Goal: Information Seeking & Learning: Learn about a topic

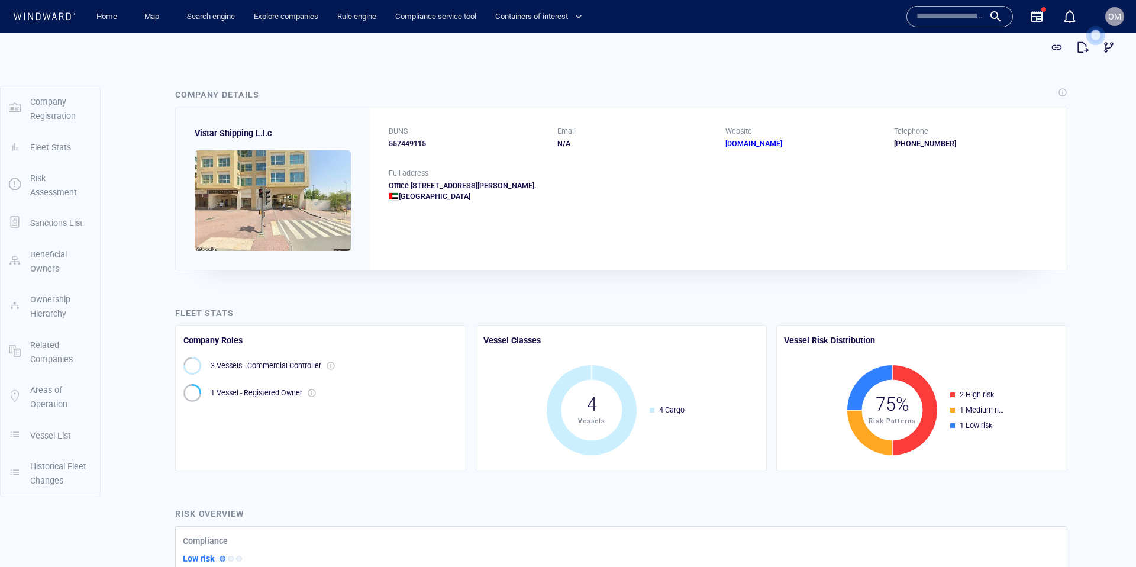
click at [1114, 16] on span "OM" at bounding box center [1114, 16] width 13 height 9
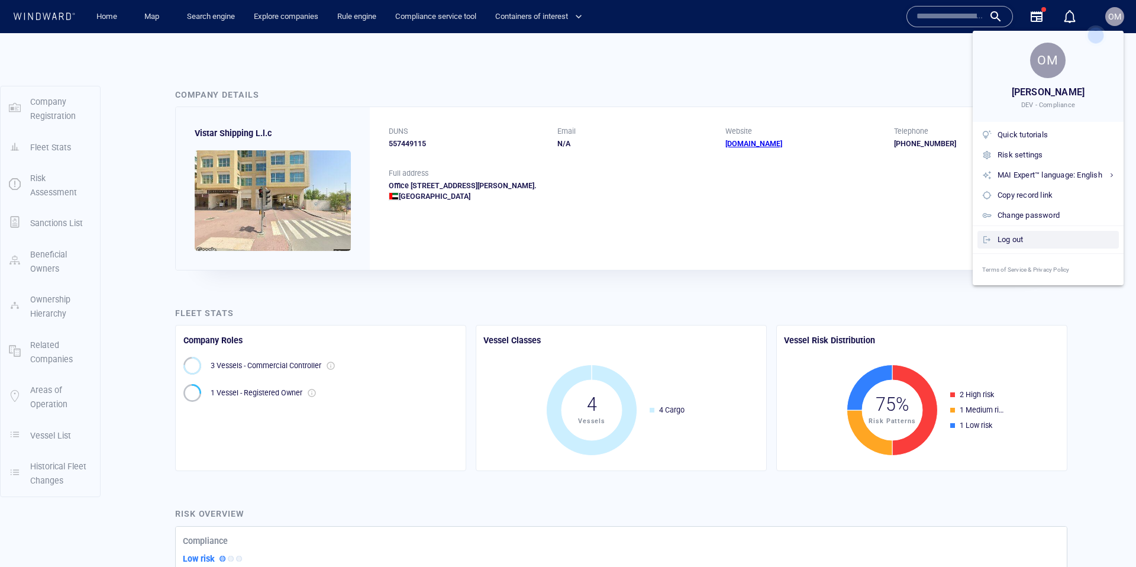
click at [1016, 237] on div "Log out" at bounding box center [1055, 239] width 117 height 13
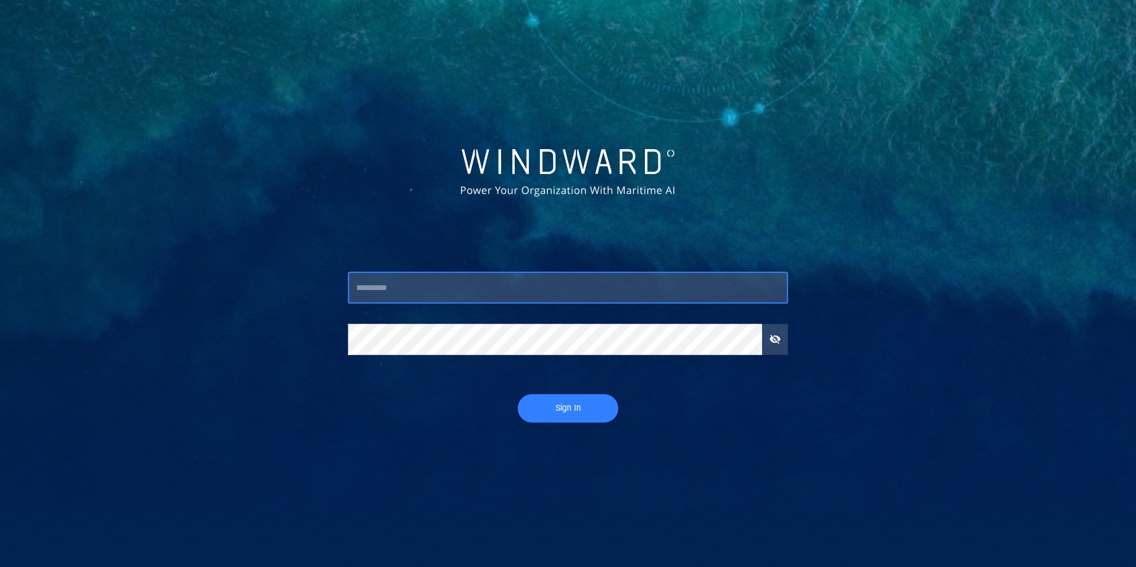
click at [429, 289] on input "text" at bounding box center [568, 288] width 440 height 32
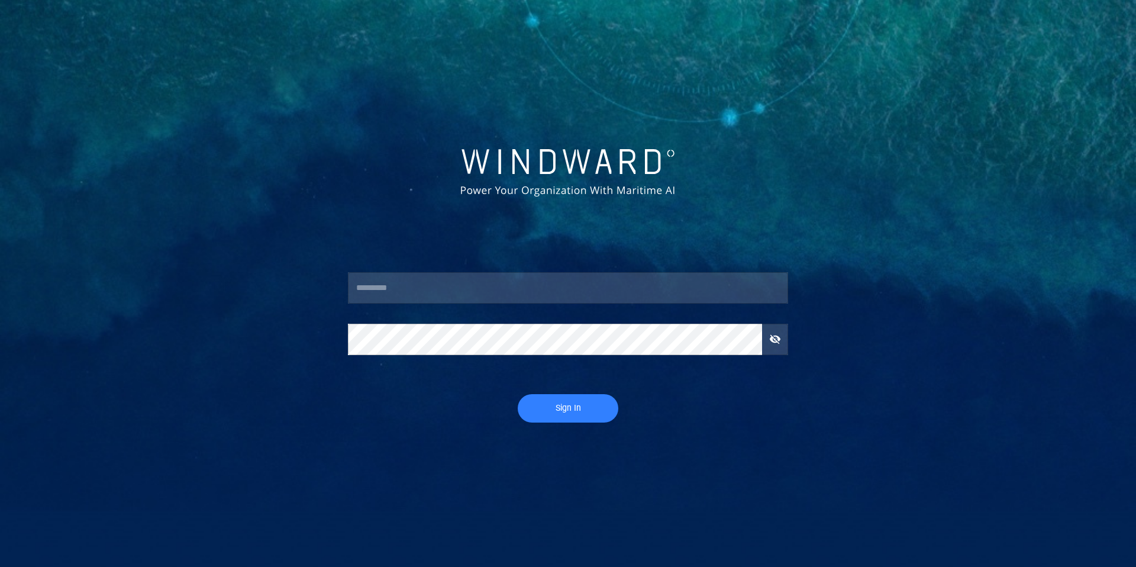
type input "****"
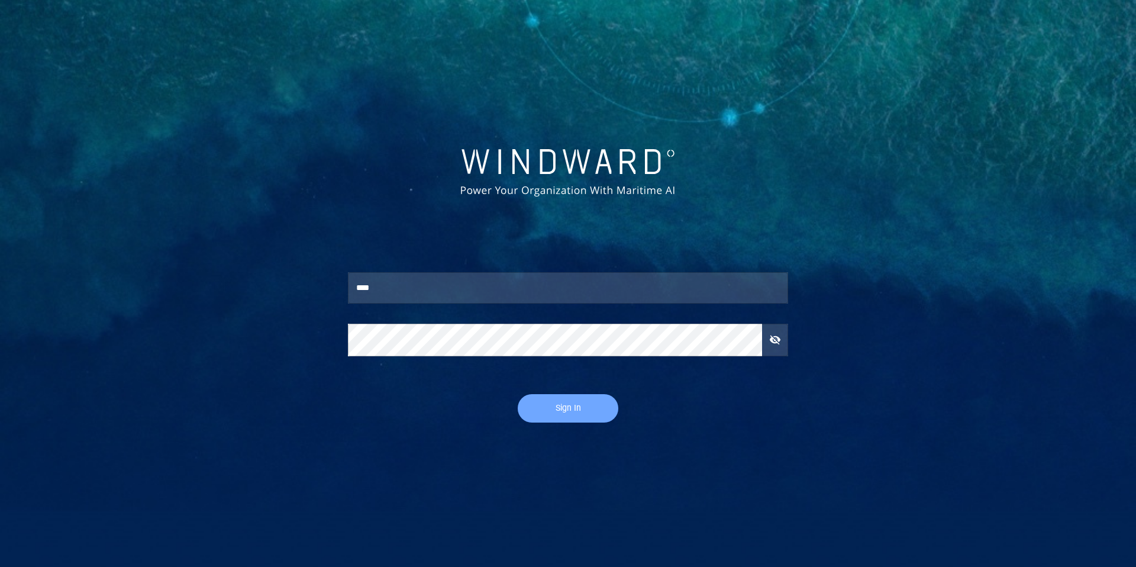
click at [551, 396] on button "Sign In" at bounding box center [568, 408] width 101 height 28
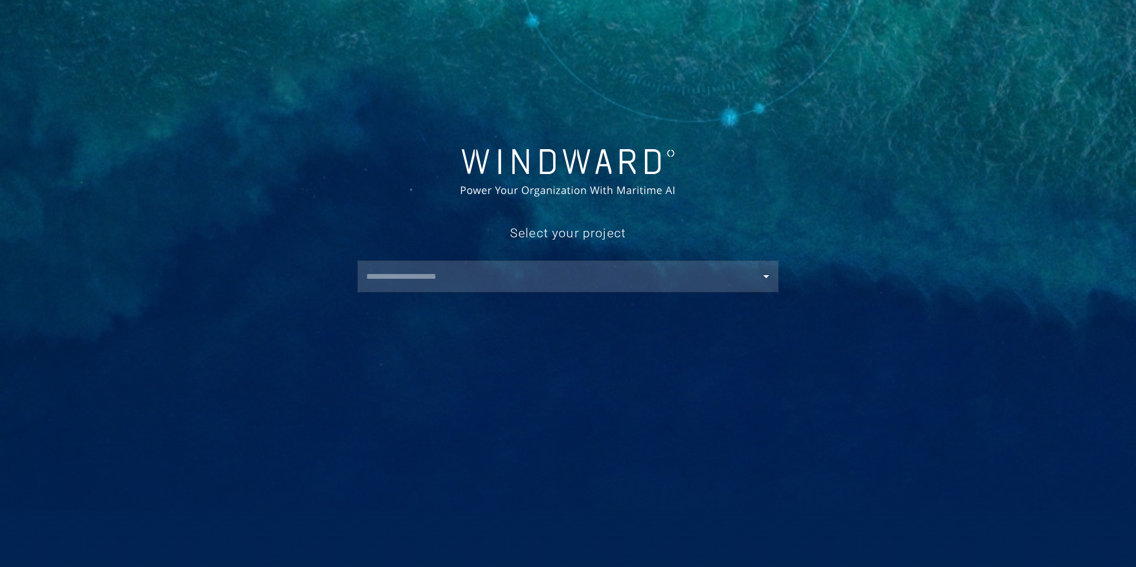
click at [448, 274] on input "text" at bounding box center [571, 276] width 416 height 21
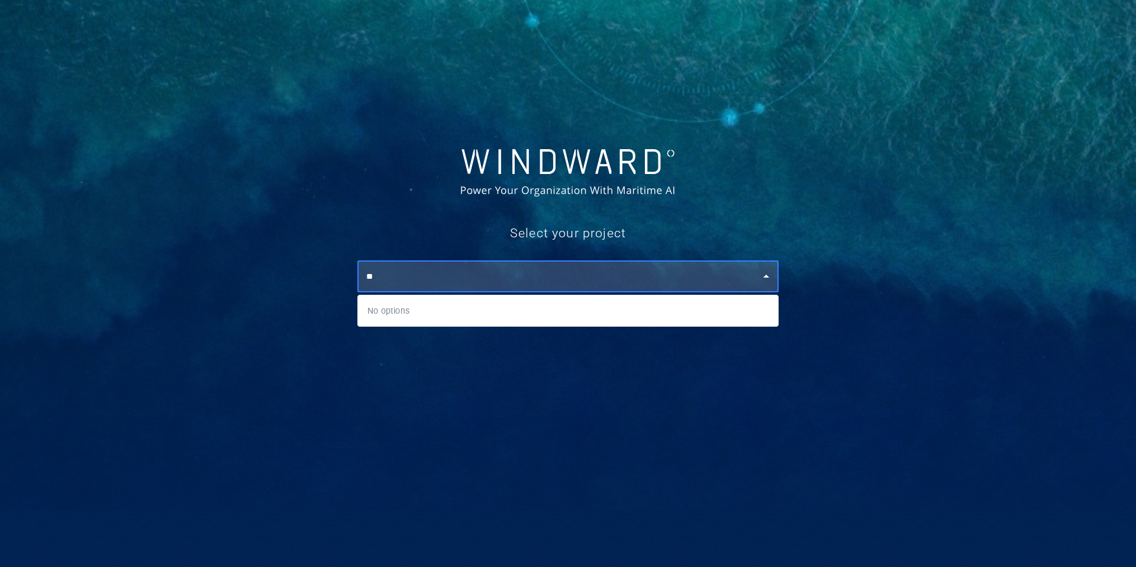
type input "*"
click at [446, 314] on li "Omri Compliance 24 months" at bounding box center [568, 310] width 420 height 21
type input "**********"
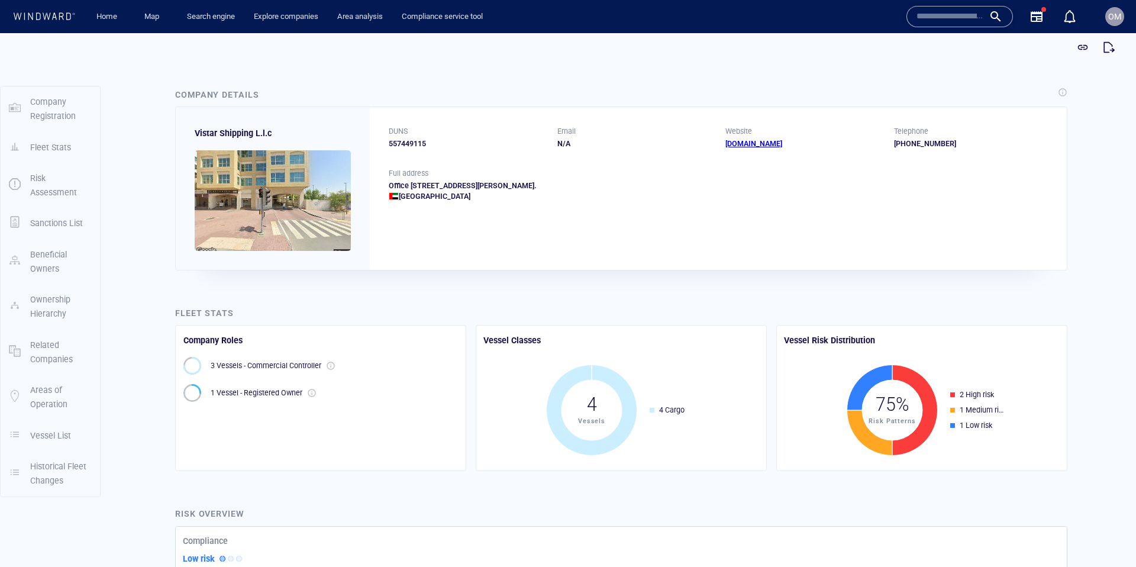
click at [945, 22] on input "text" at bounding box center [949, 17] width 67 height 18
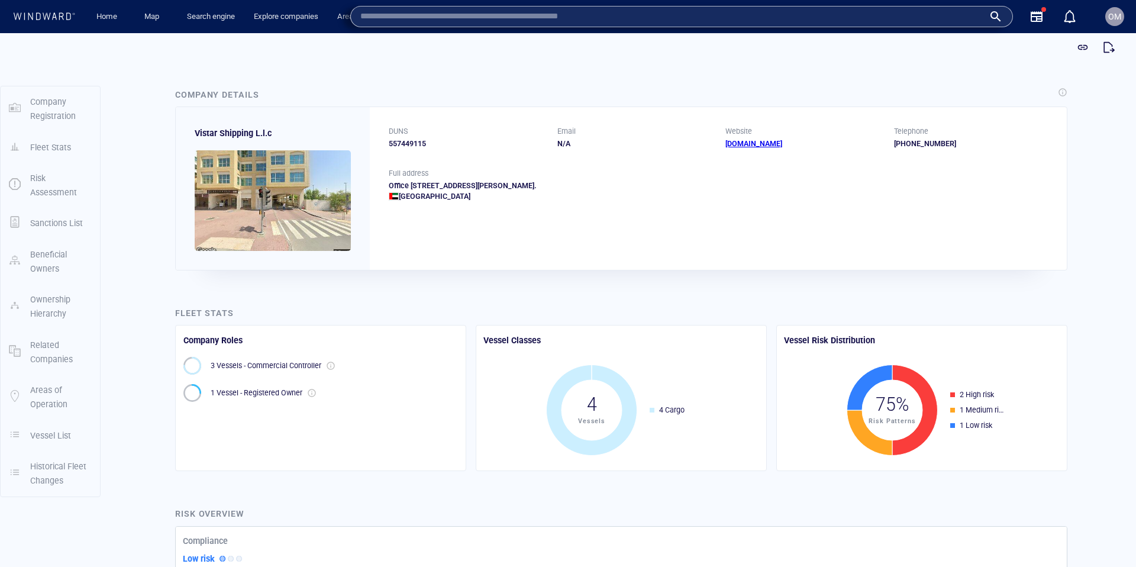
paste input "*******"
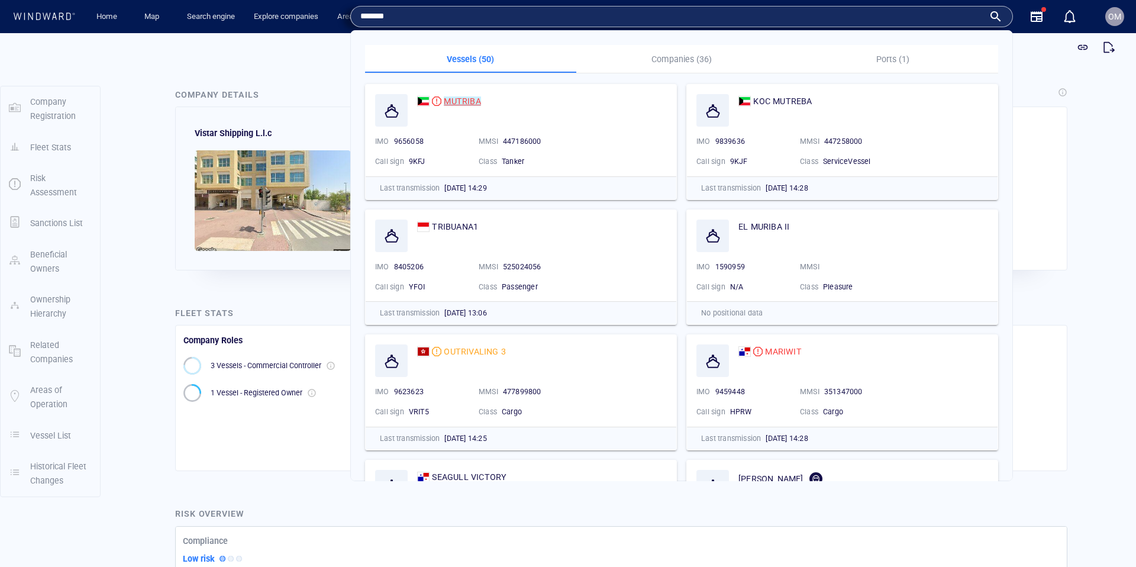
type input "*******"
click at [458, 100] on mark "MUTRIBA" at bounding box center [462, 100] width 37 height 9
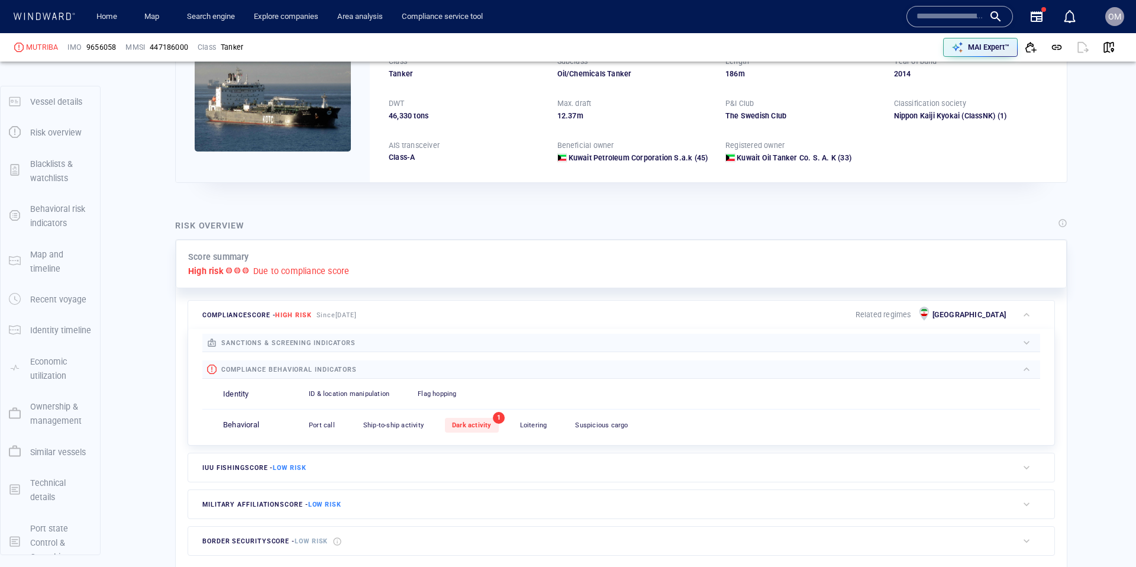
scroll to position [18, 0]
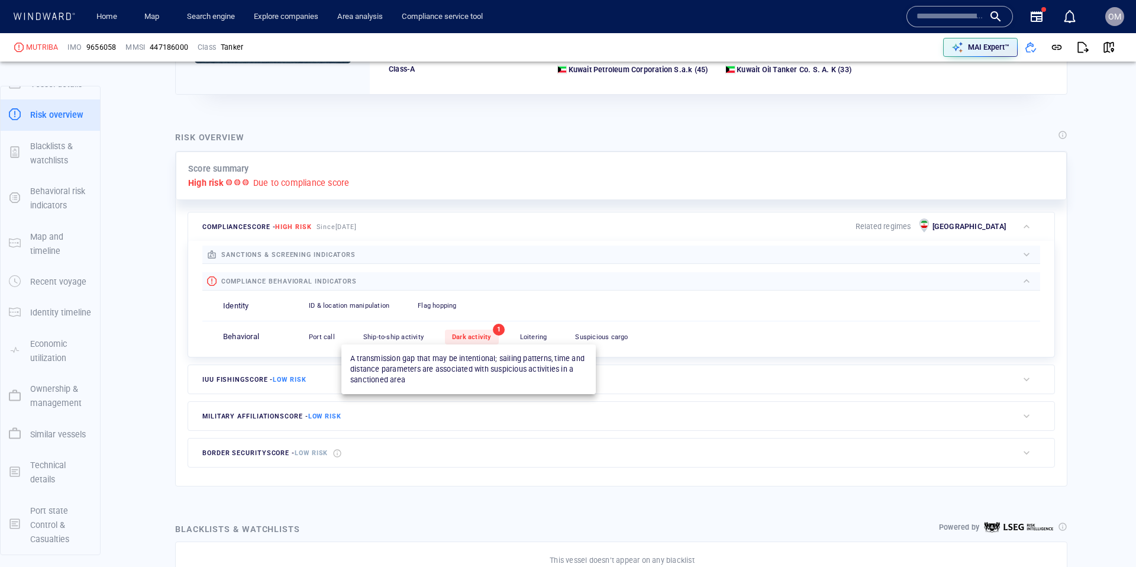
click at [474, 336] on span "Dark activity" at bounding box center [472, 337] width 40 height 8
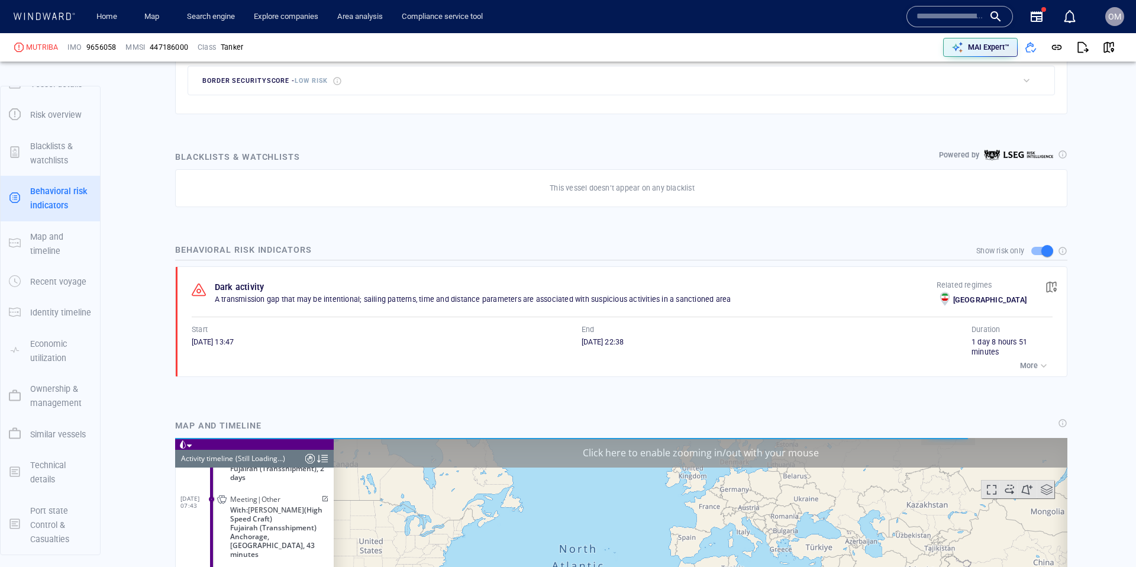
scroll to position [4912, 0]
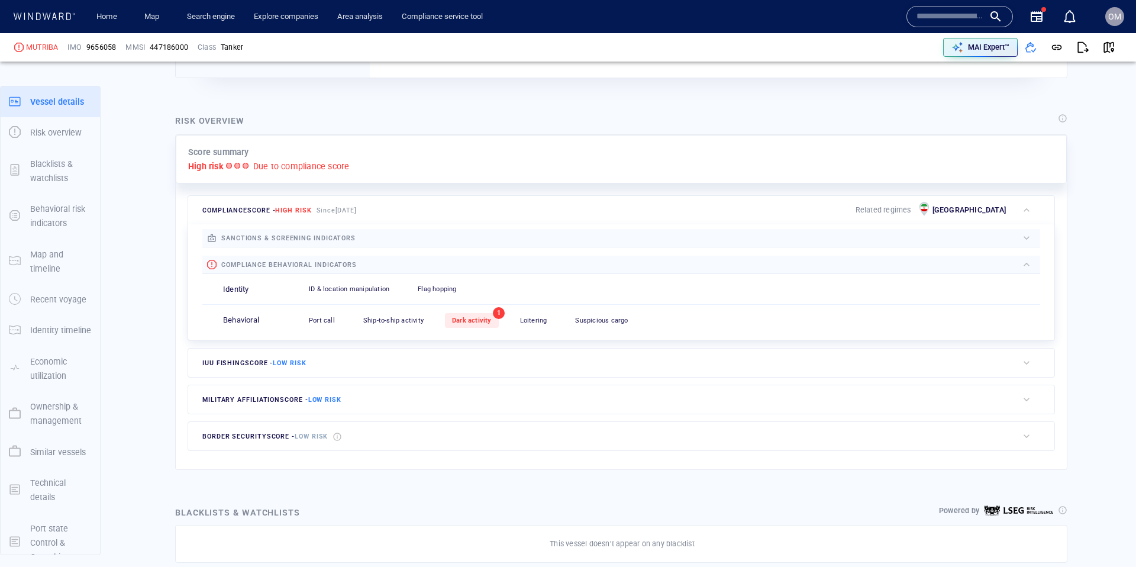
scroll to position [18, 0]
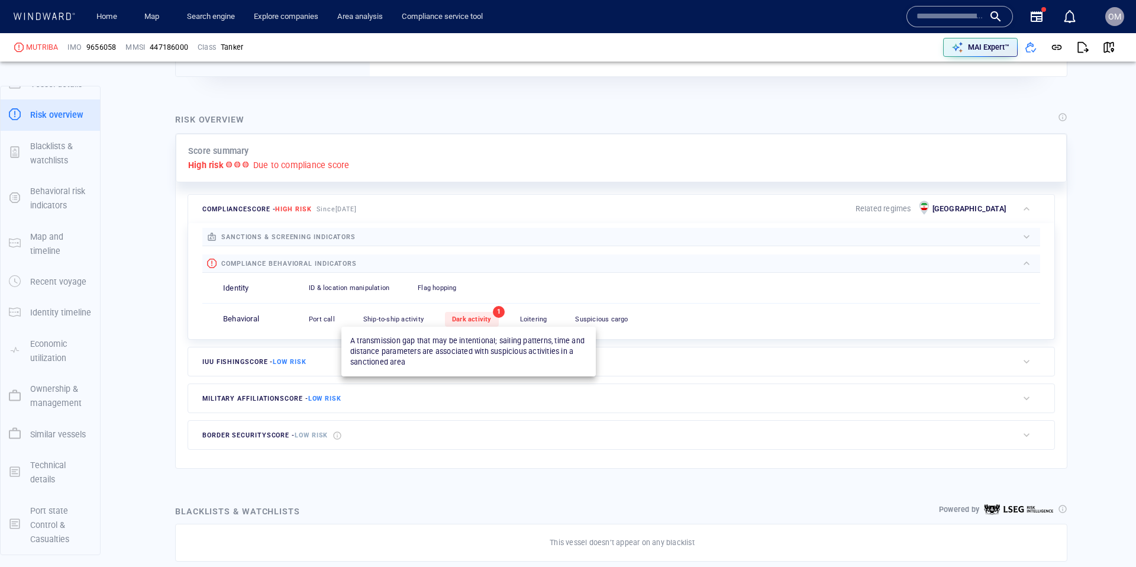
click at [475, 319] on span "Dark activity" at bounding box center [472, 319] width 40 height 8
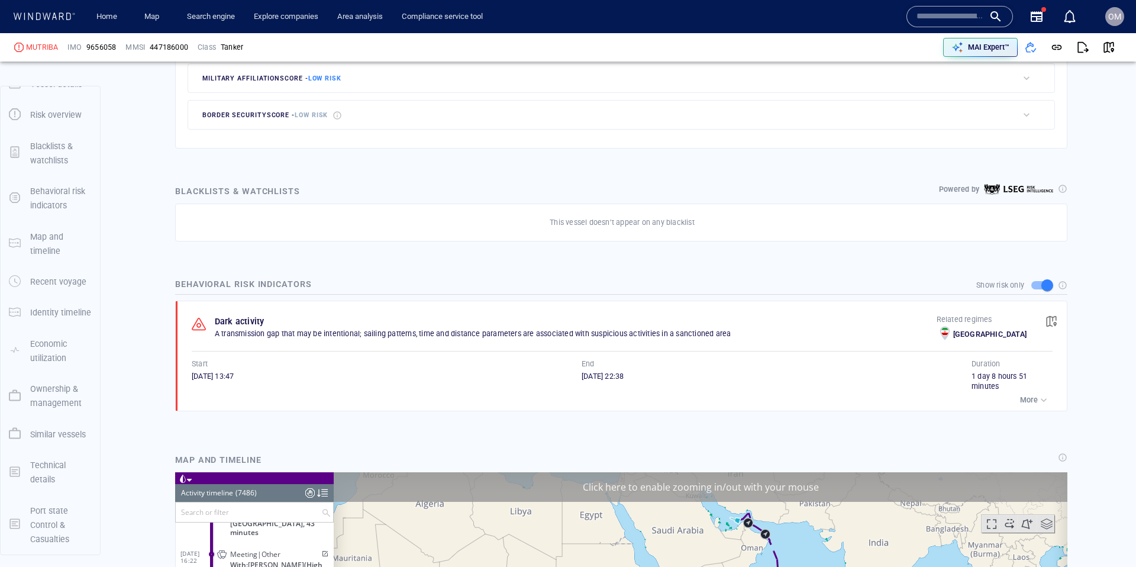
scroll to position [574, 0]
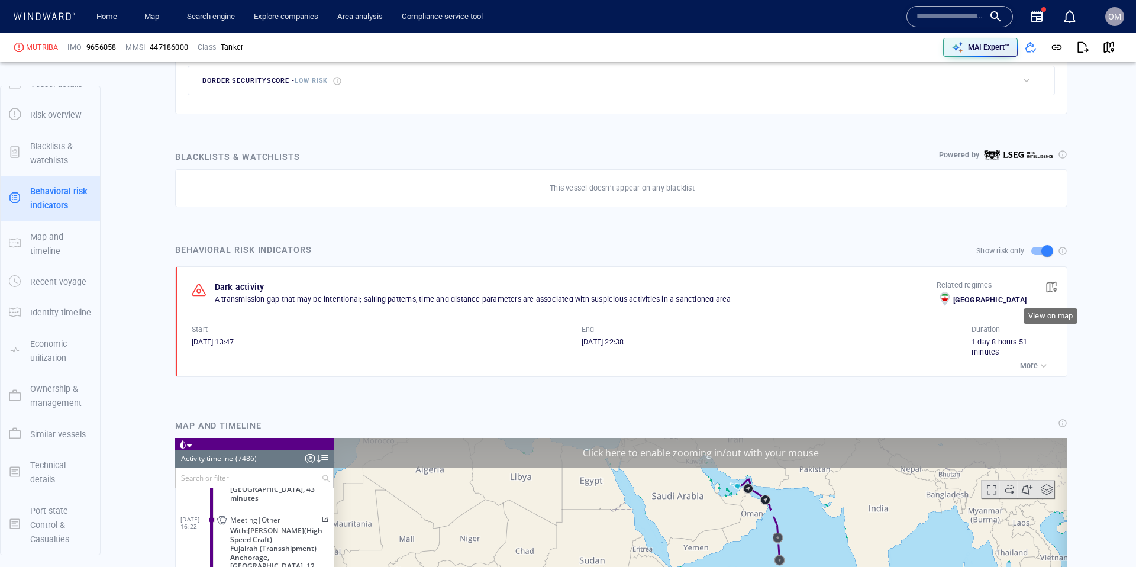
click at [1056, 288] on span "button" at bounding box center [1051, 287] width 12 height 12
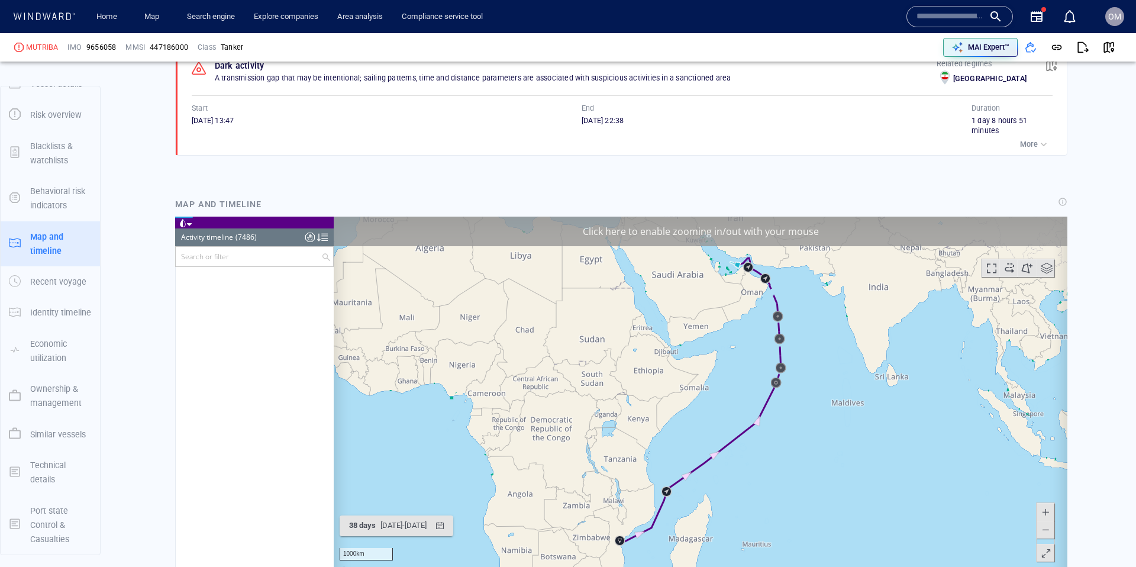
scroll to position [225969, 0]
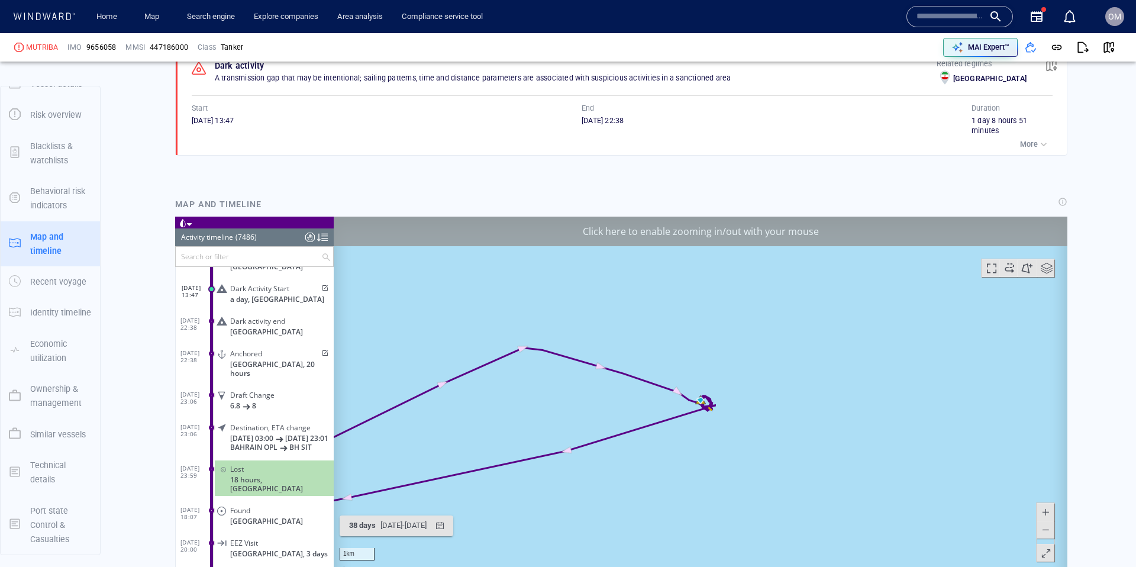
click at [623, 232] on div "Click here to enable zooming in/out with your mouse" at bounding box center [701, 231] width 734 height 30
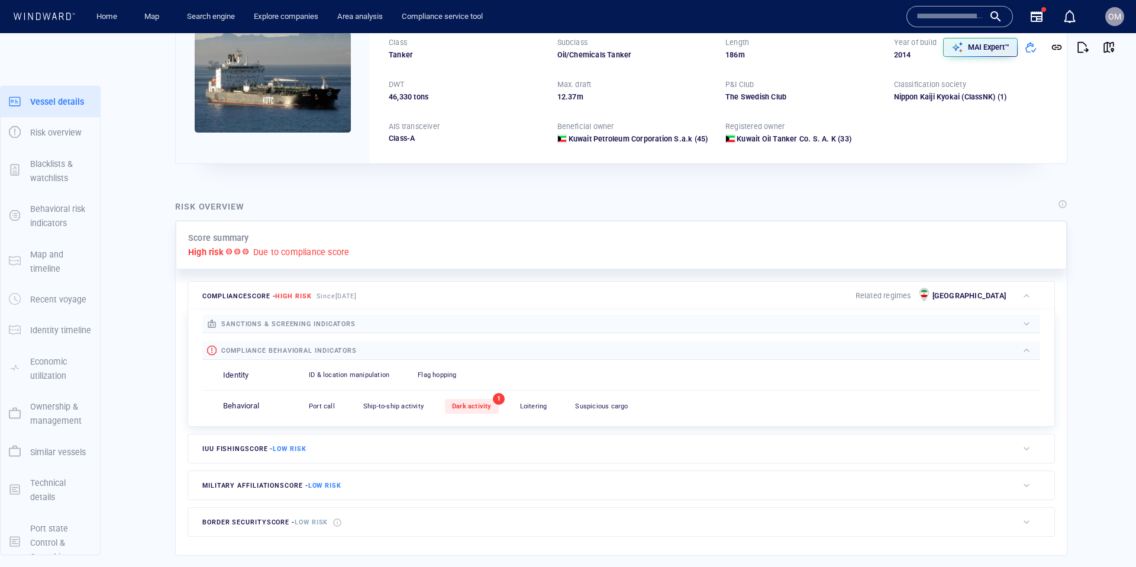
scroll to position [18, 0]
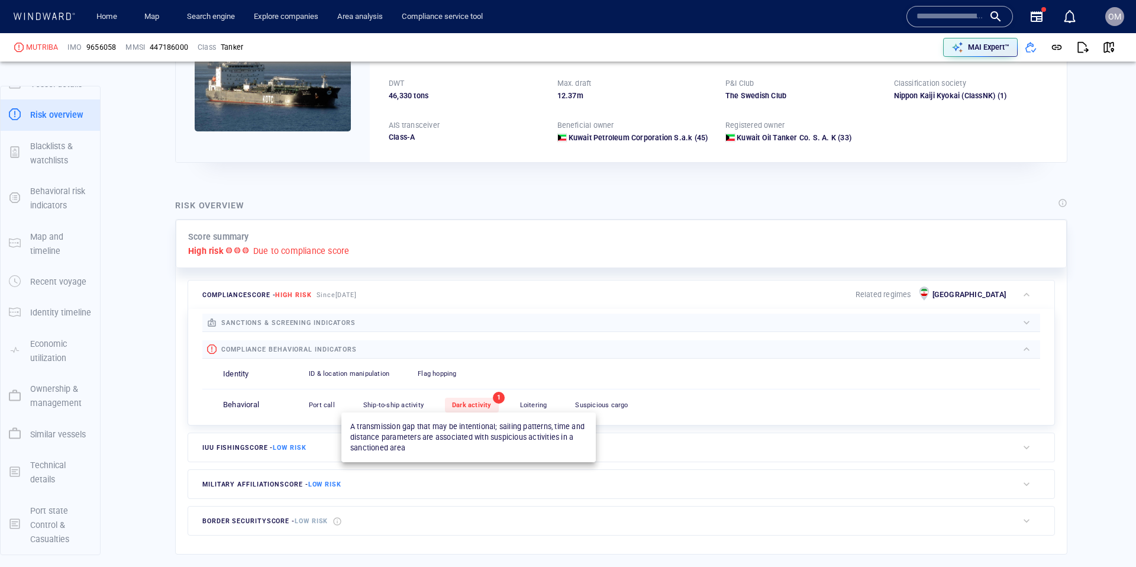
click at [476, 403] on span "Dark activity" at bounding box center [472, 405] width 40 height 8
